Goal: Task Accomplishment & Management: Manage account settings

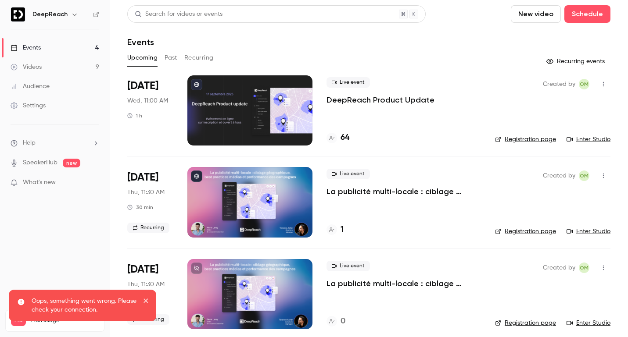
click at [361, 97] on p "DeepReach Product Update" at bounding box center [380, 100] width 108 height 11
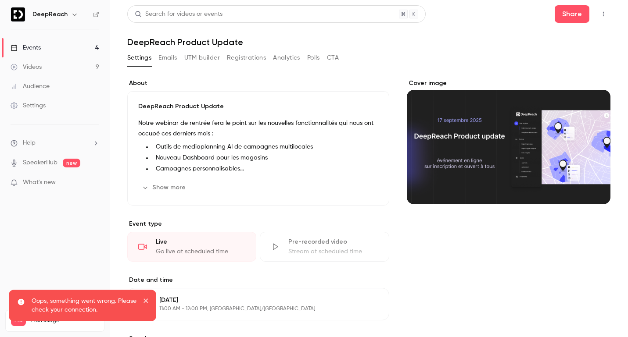
click at [250, 54] on button "Registrations" at bounding box center [246, 58] width 39 height 14
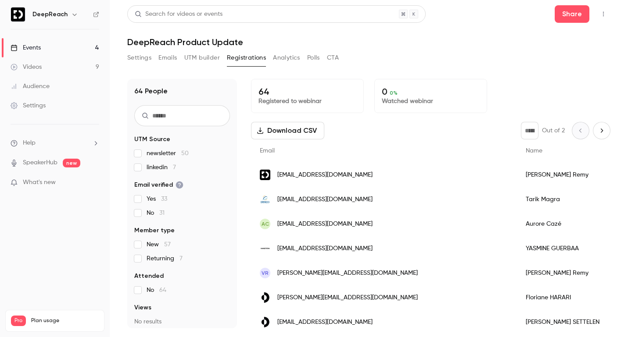
scroll to position [43, 0]
